Goal: Information Seeking & Learning: Learn about a topic

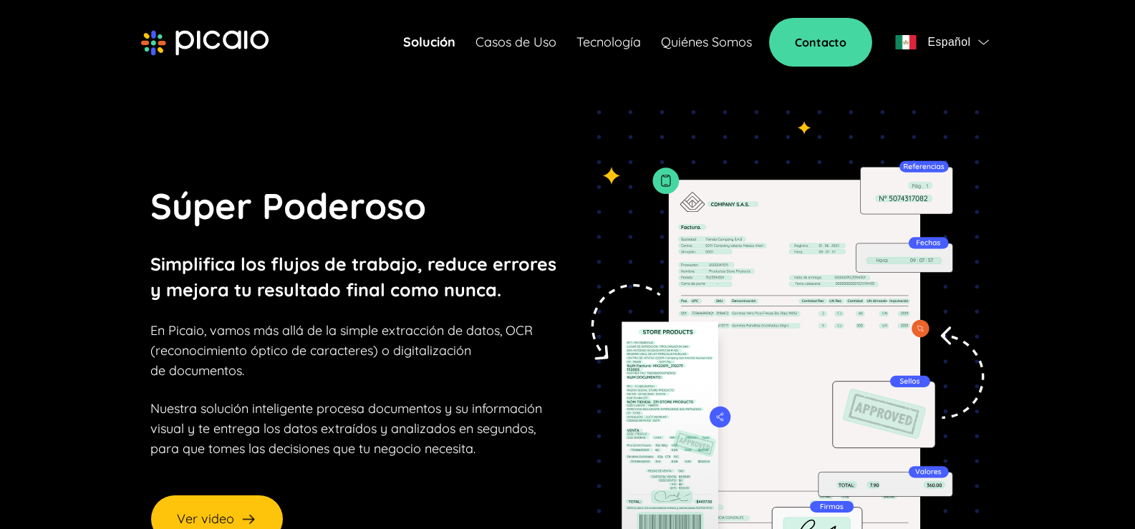
click at [682, 38] on link "Quiénes Somos" at bounding box center [706, 42] width 91 height 20
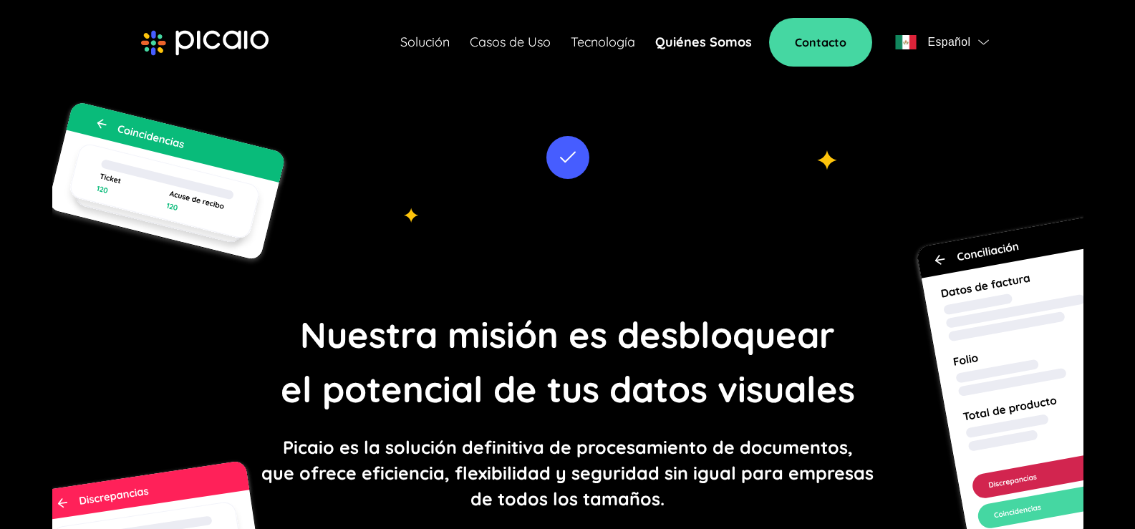
click at [442, 39] on link "Solución" at bounding box center [424, 42] width 49 height 20
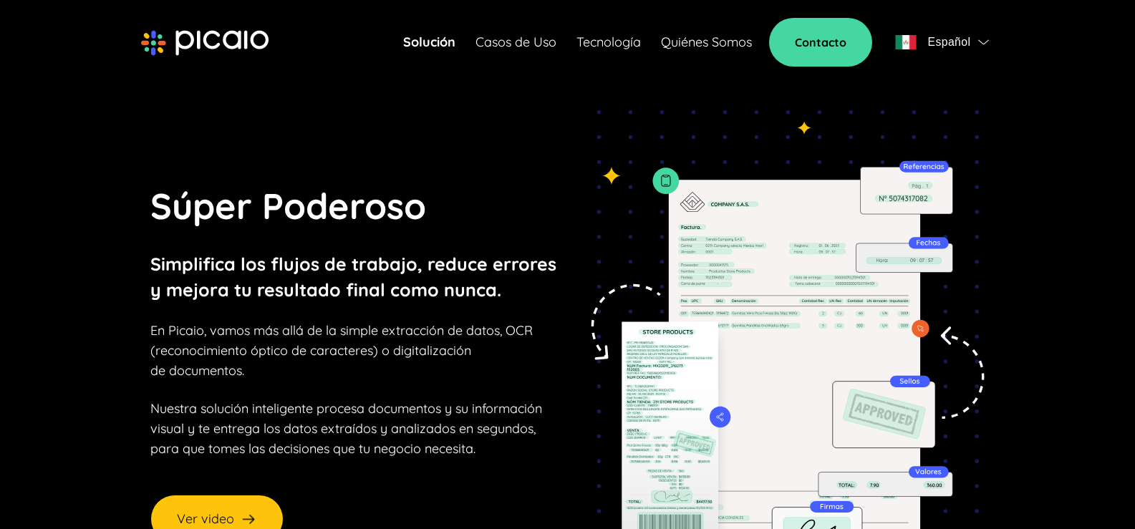
scroll to position [143, 0]
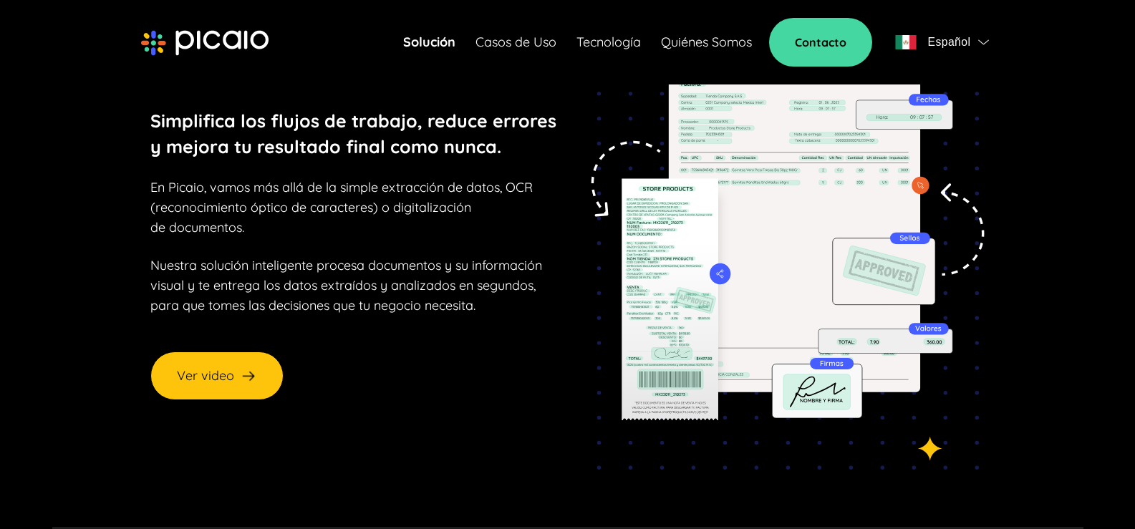
click at [511, 40] on link "Casos de Uso" at bounding box center [516, 42] width 81 height 20
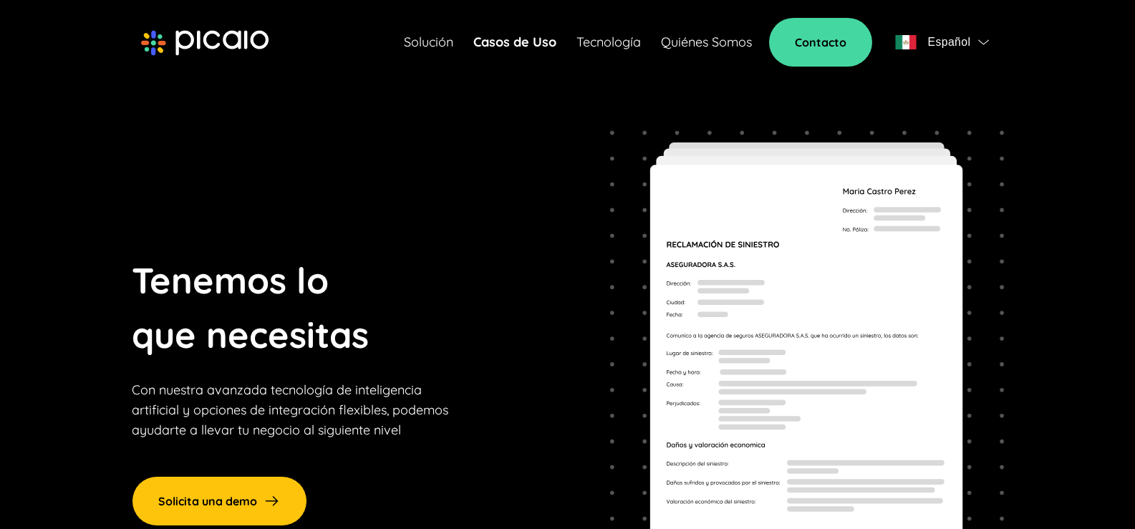
click at [594, 42] on link "Tecnología" at bounding box center [609, 42] width 64 height 20
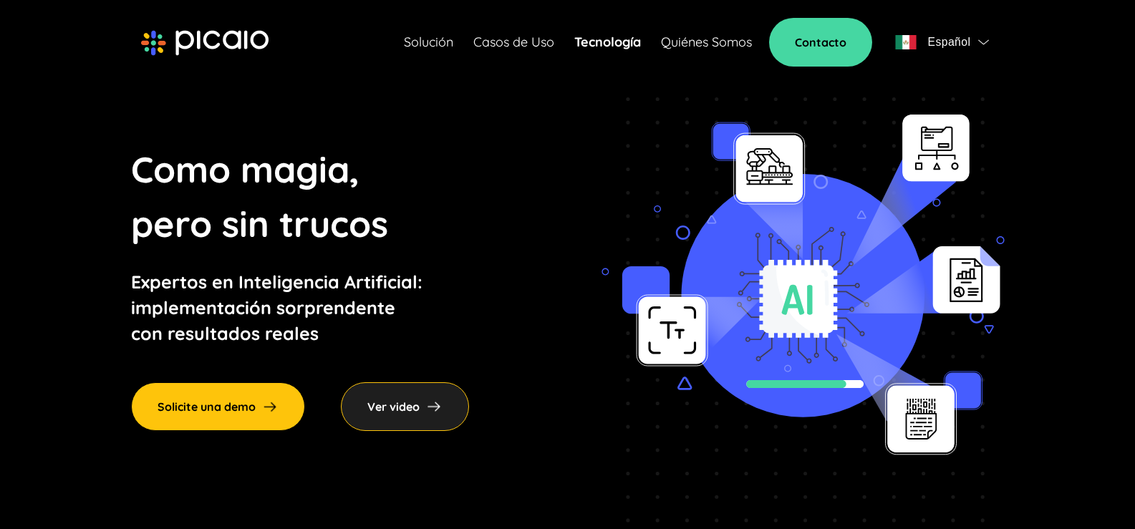
scroll to position [215, 0]
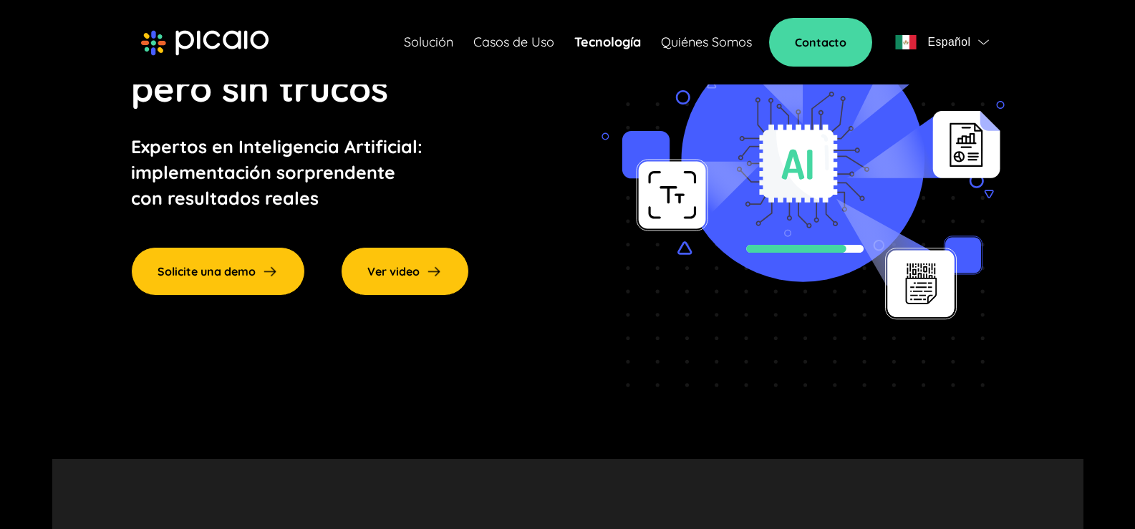
click at [386, 266] on div "Ver video" at bounding box center [405, 271] width 128 height 49
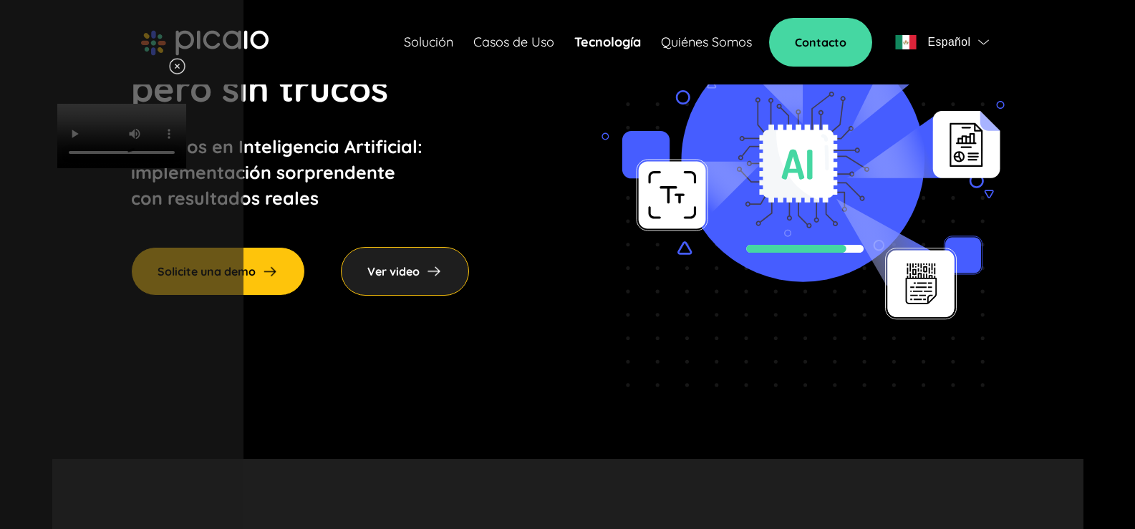
click at [186, 63] on img at bounding box center [177, 66] width 18 height 18
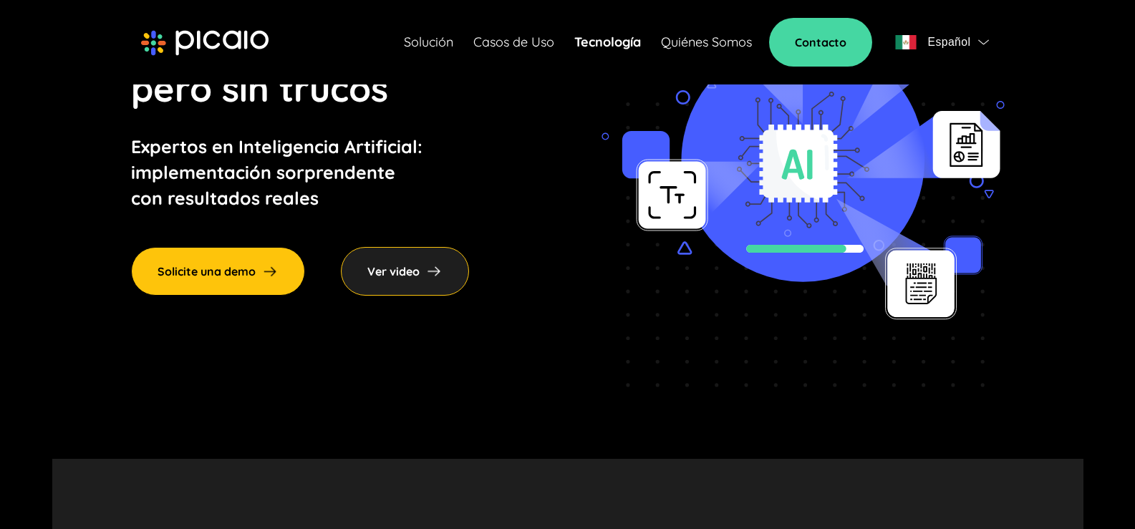
click at [751, 43] on link "Quiénes Somos" at bounding box center [706, 42] width 91 height 20
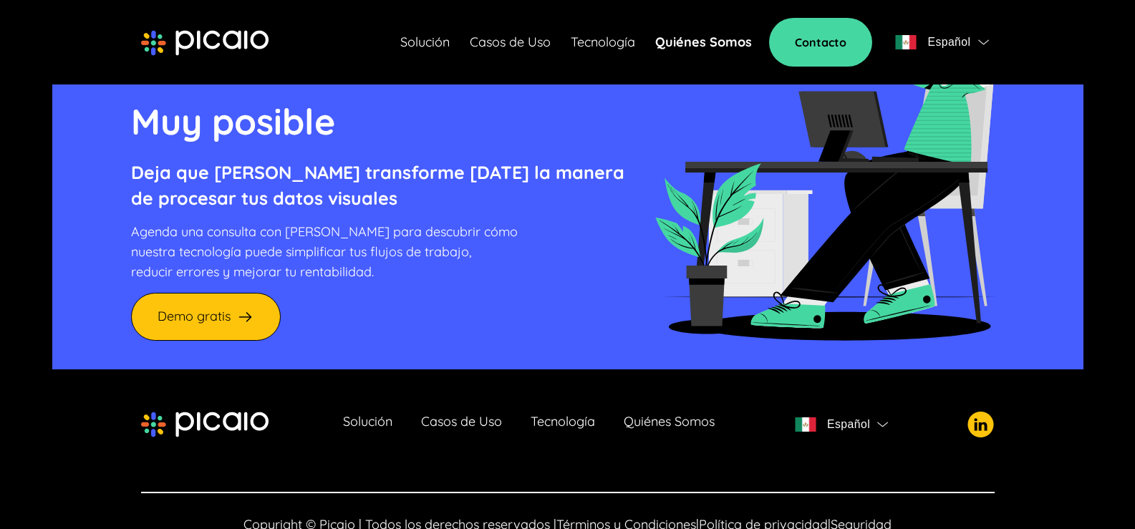
scroll to position [3471, 0]
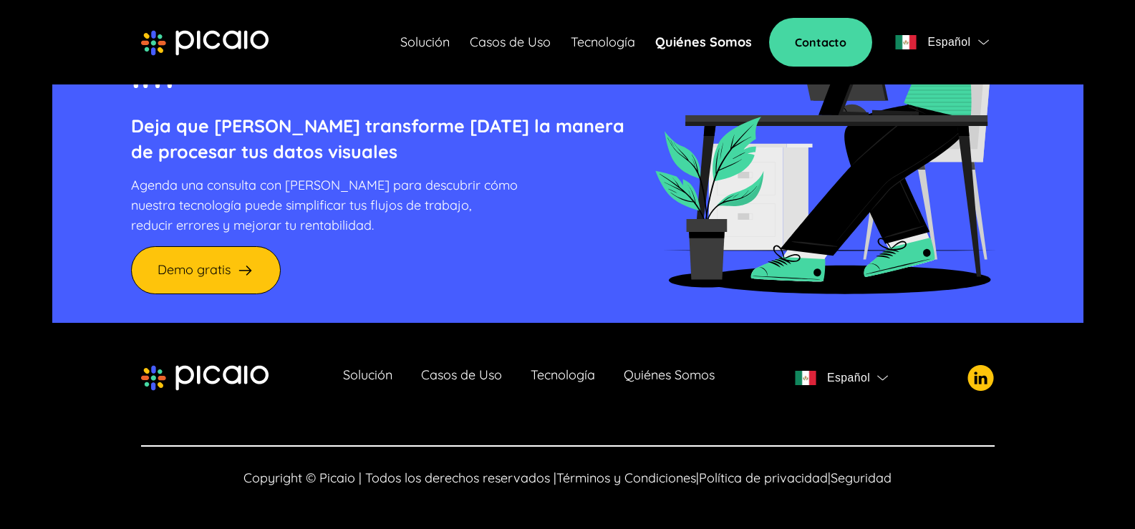
click at [373, 376] on link "Solución" at bounding box center [367, 378] width 49 height 20
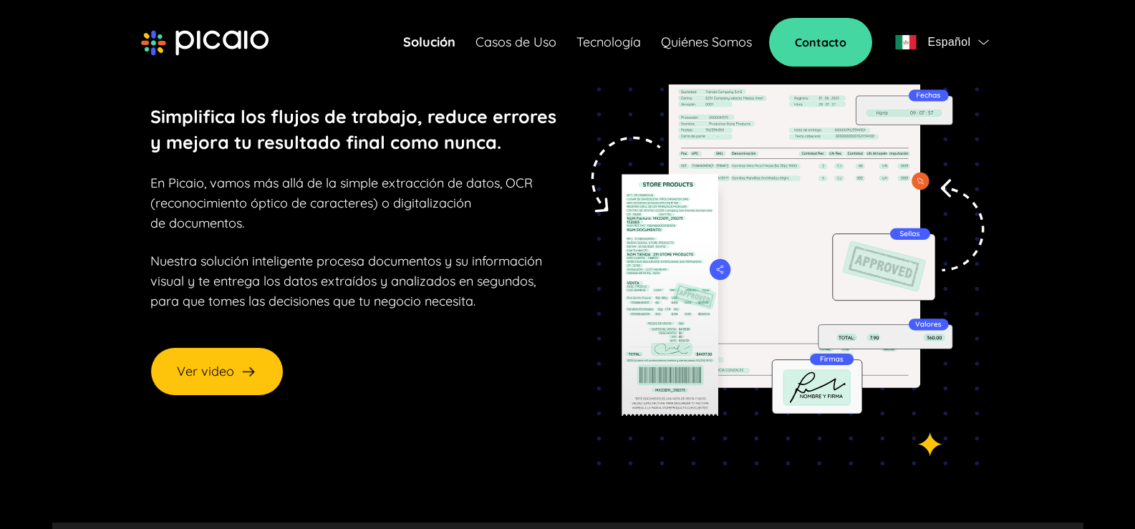
scroll to position [143, 0]
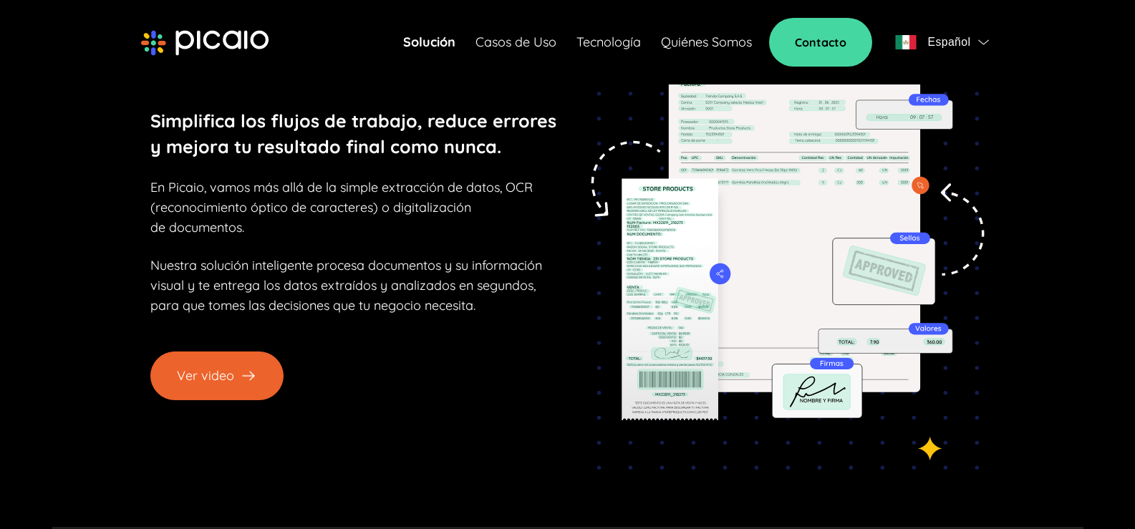
click at [209, 371] on button "Ver video" at bounding box center [216, 376] width 133 height 49
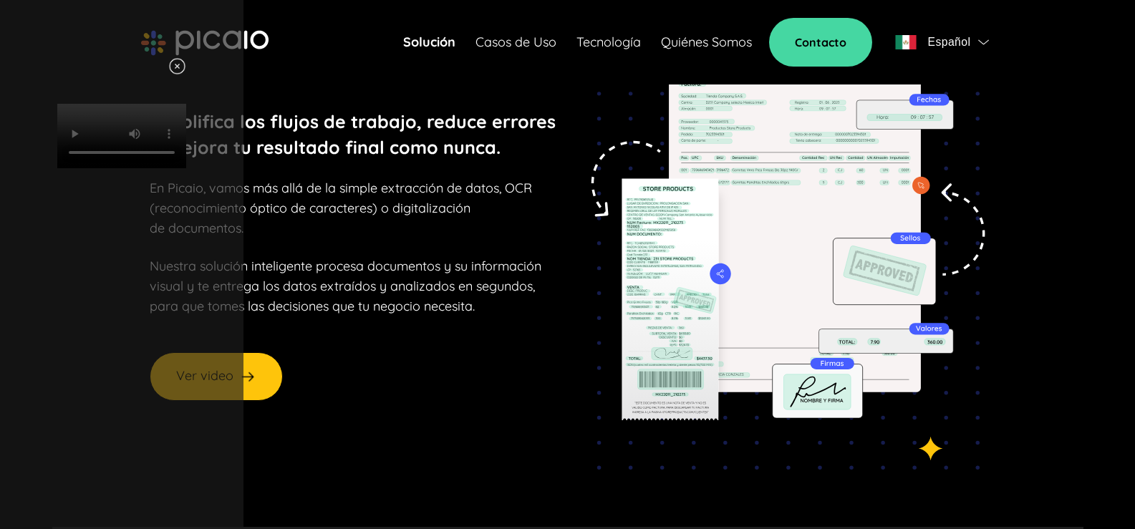
click at [186, 66] on img at bounding box center [177, 66] width 18 height 18
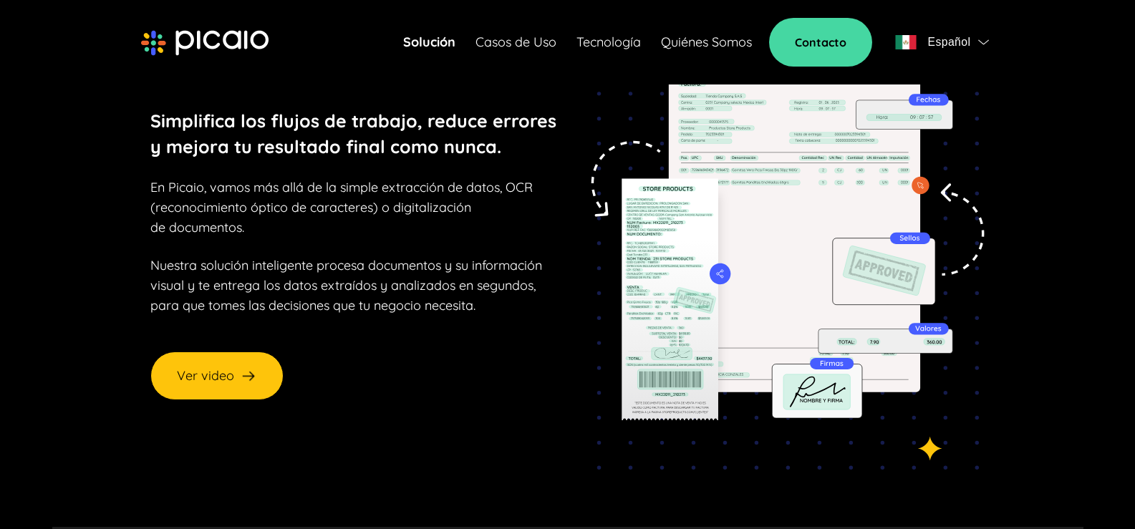
click at [516, 43] on link "Casos de Uso" at bounding box center [516, 42] width 81 height 20
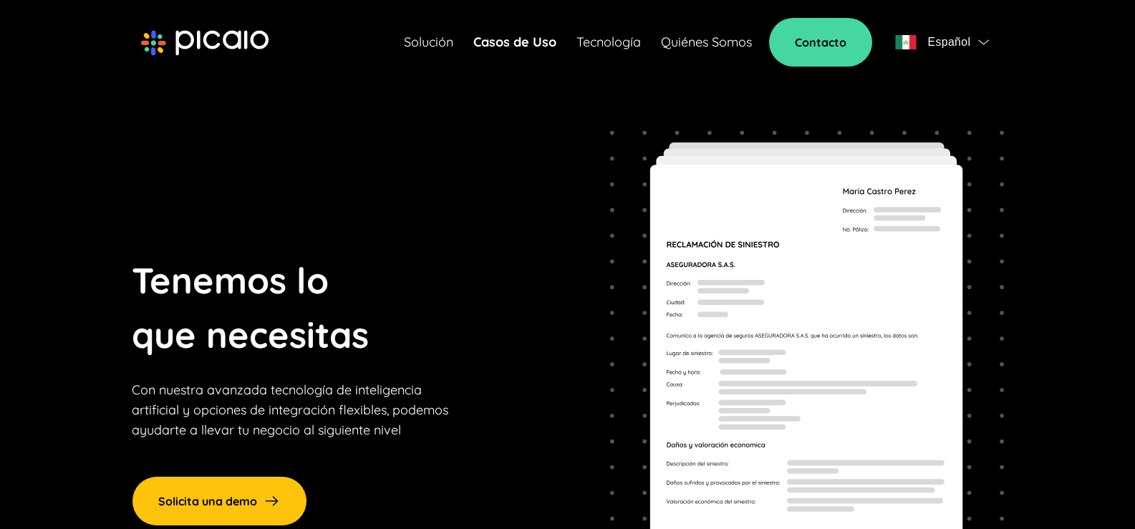
click at [423, 38] on link "Solución" at bounding box center [428, 42] width 49 height 20
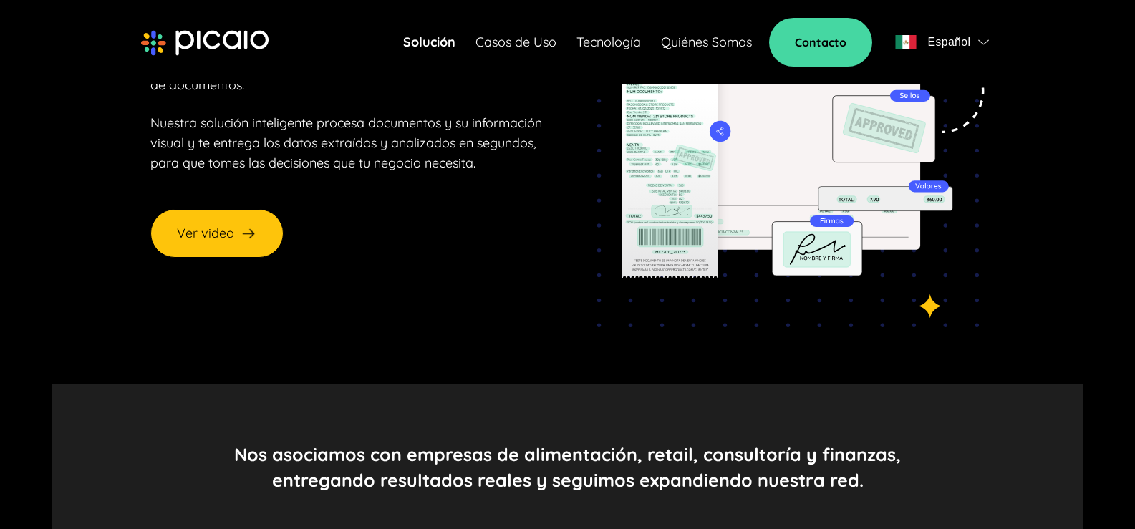
scroll to position [286, 0]
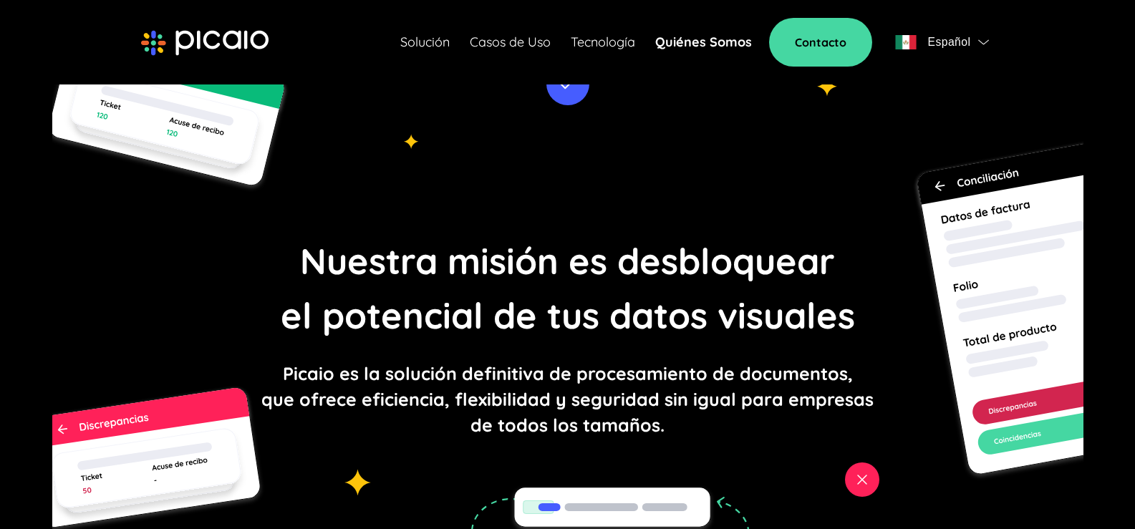
scroll to position [72, 0]
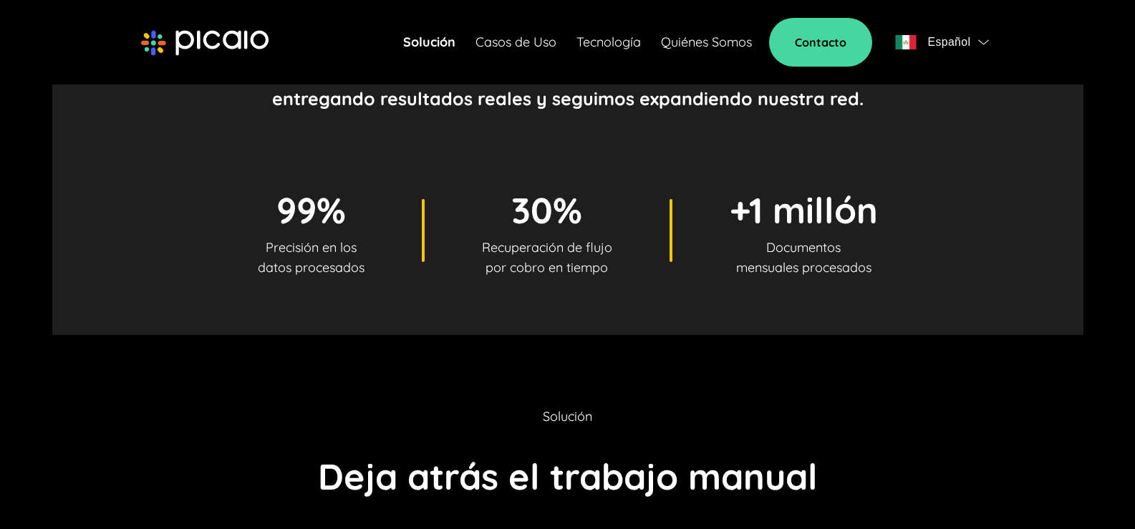
scroll to position [859, 0]
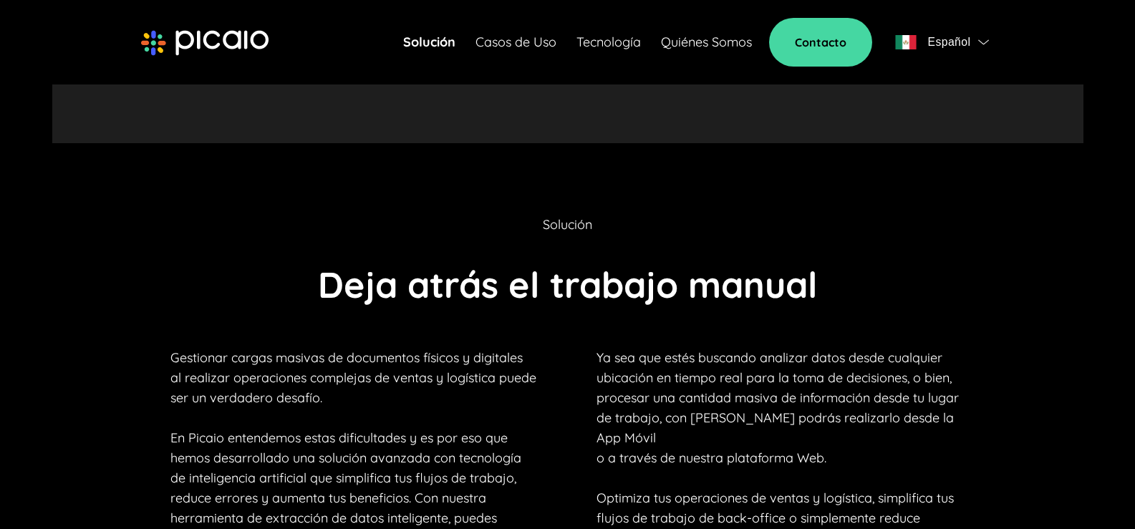
click at [689, 46] on link "Quiénes Somos" at bounding box center [706, 42] width 91 height 20
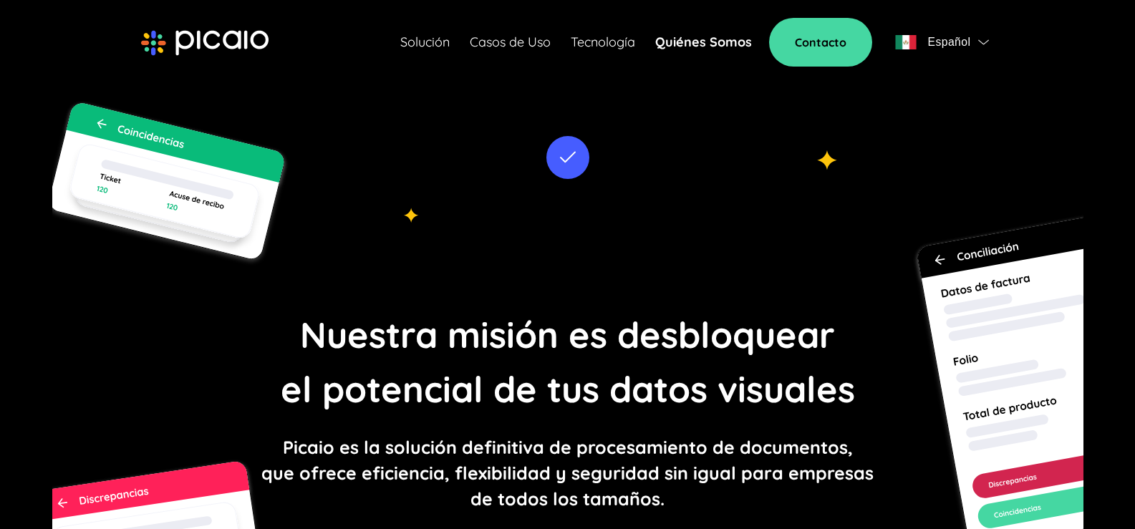
click at [431, 215] on div "Nuestra misión es desbloquear el potencial de tus datos visuales Picaio es la s…" at bounding box center [567, 410] width 1031 height 714
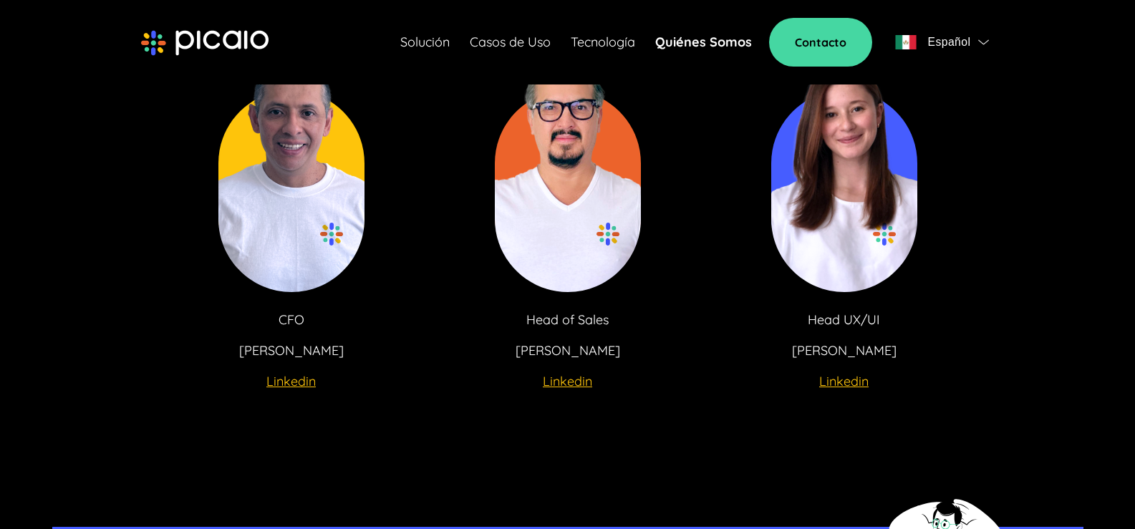
scroll to position [3080, 0]
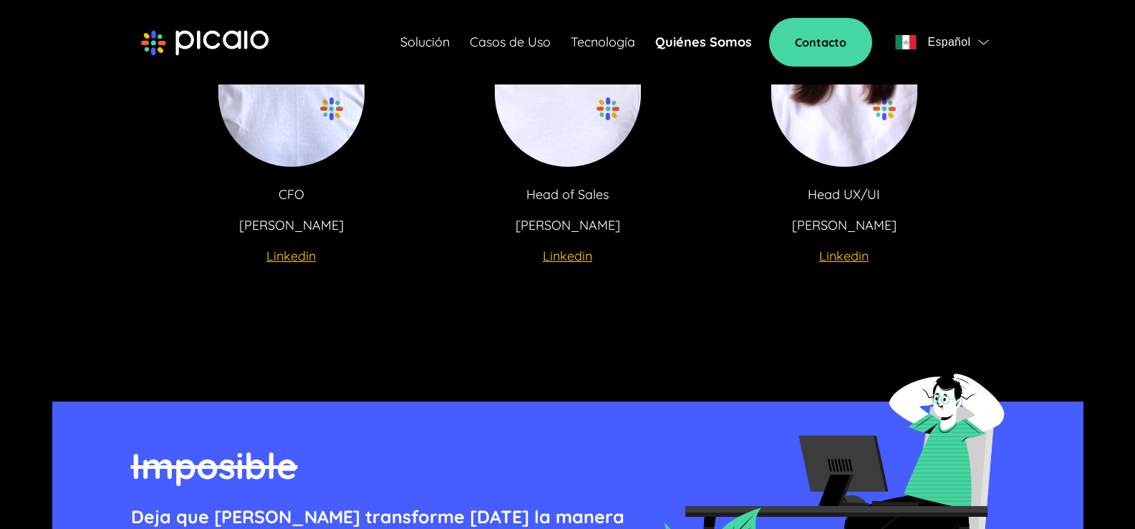
click at [551, 254] on u "Linkedin" at bounding box center [567, 256] width 49 height 16
